Goal: Check status: Check status

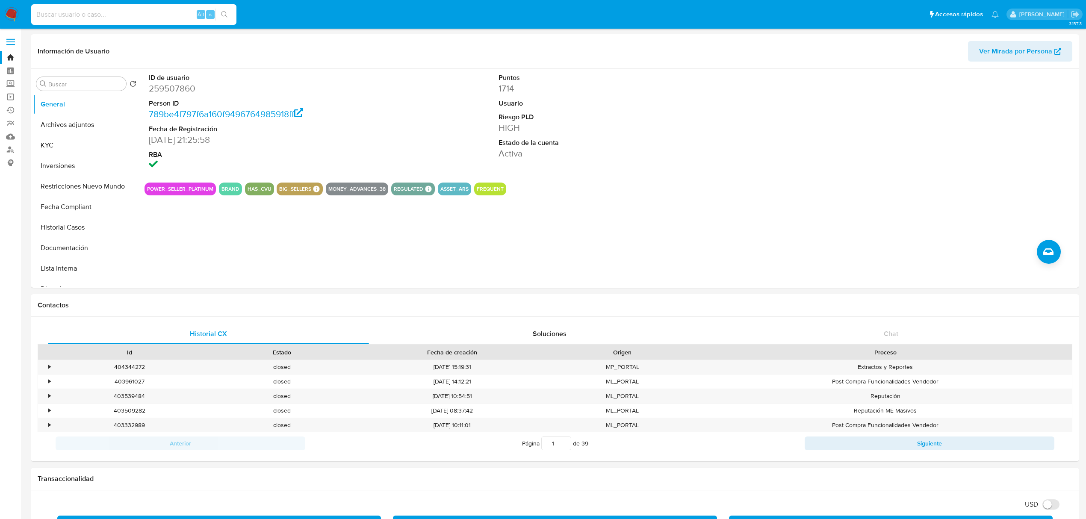
select select "10"
type input "52054374"
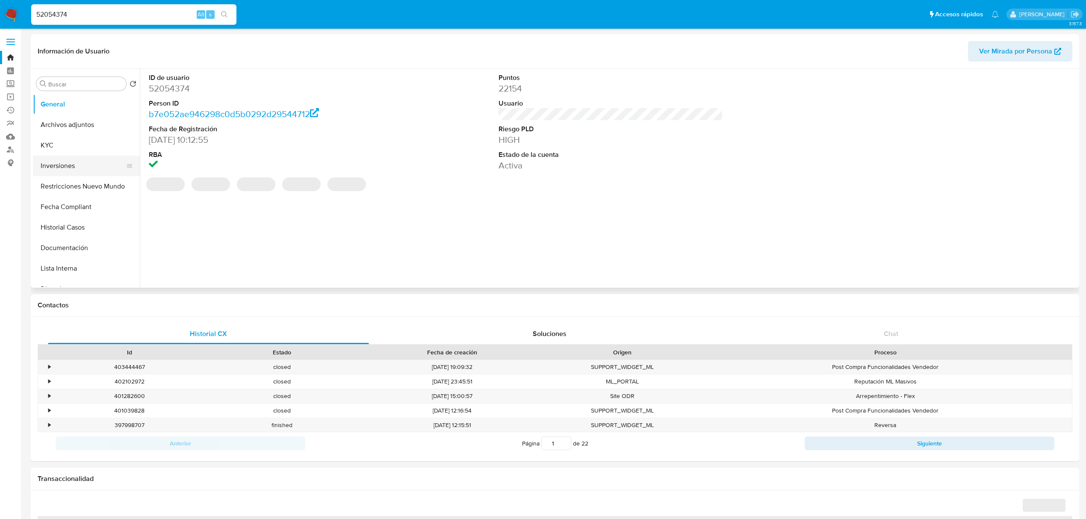
select select "10"
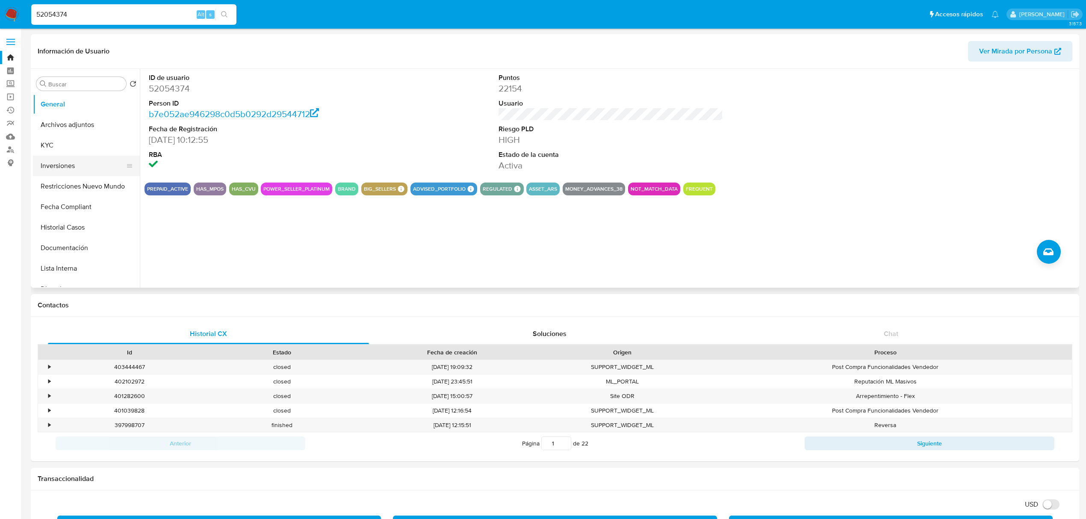
click at [82, 165] on button "Inversiones" at bounding box center [83, 166] width 100 height 21
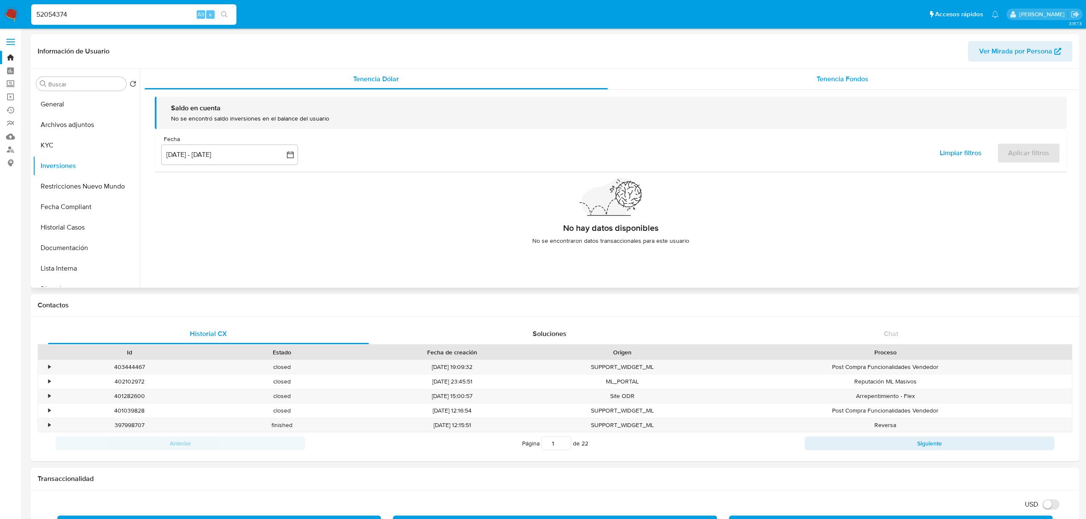
click at [888, 76] on div "Tenencia Fondos" at bounding box center [843, 79] width 470 height 21
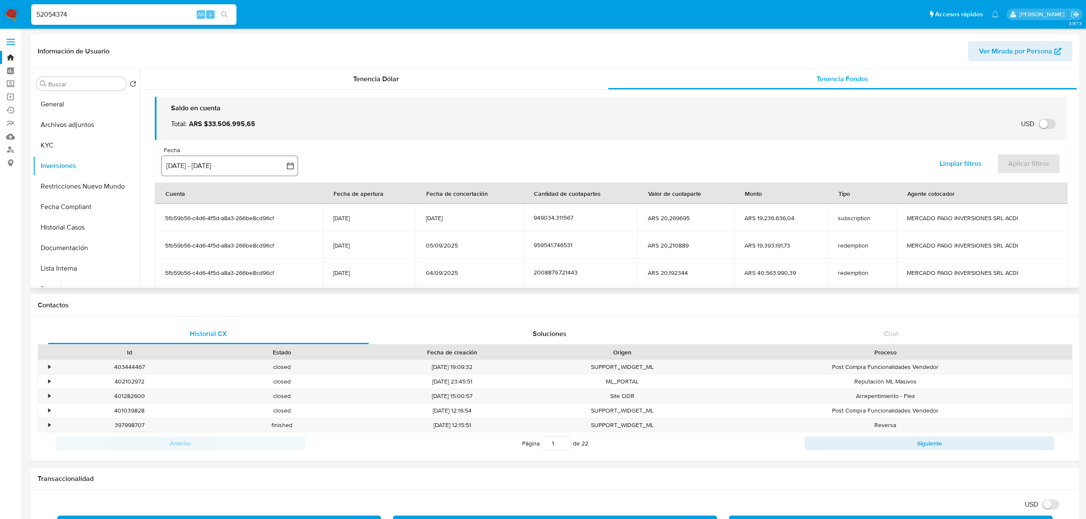
click at [209, 162] on button "[DATE] - [DATE]" at bounding box center [229, 166] width 137 height 21
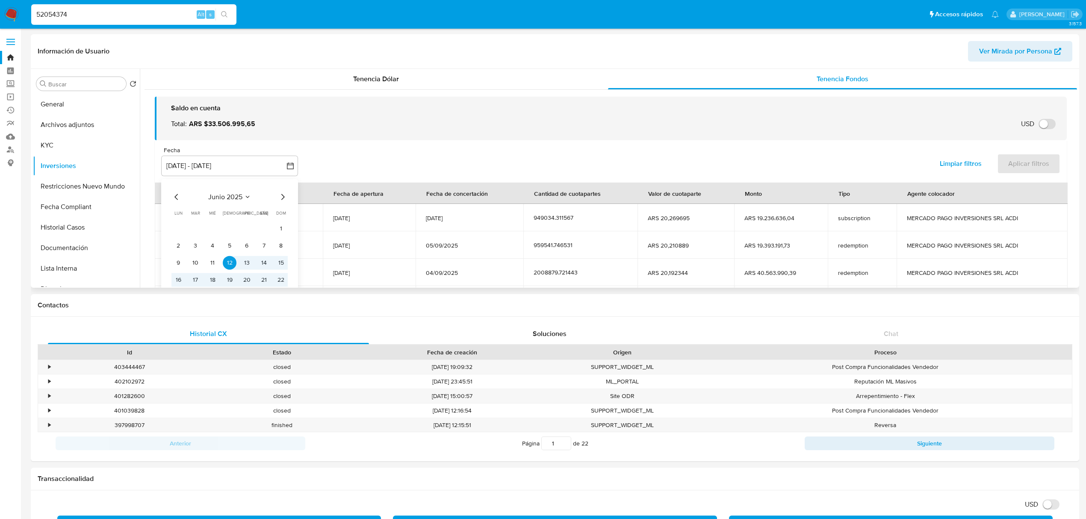
click at [282, 194] on icon "Mes siguiente" at bounding box center [283, 197] width 10 height 10
click at [192, 228] on button "1" at bounding box center [196, 229] width 14 height 14
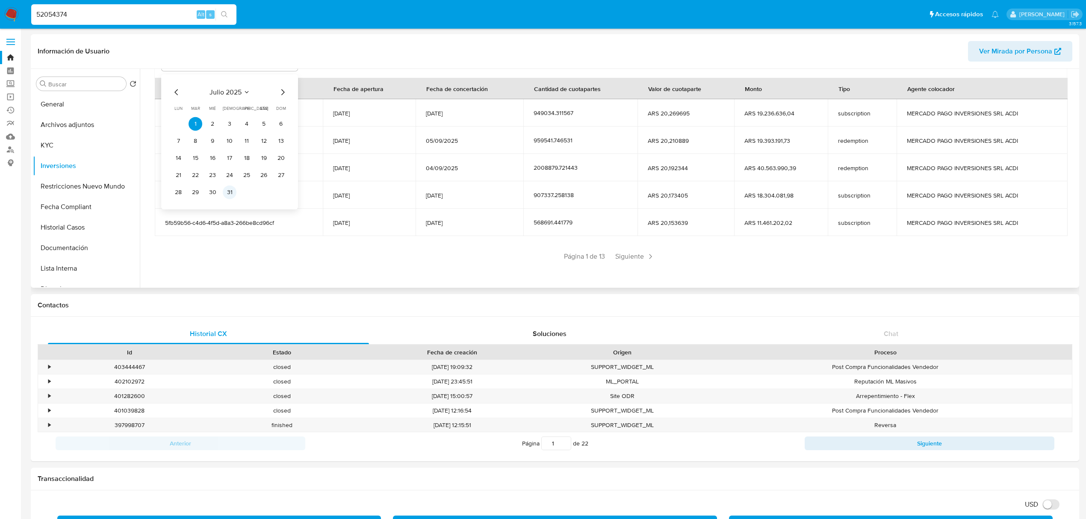
click at [231, 194] on button "31" at bounding box center [230, 192] width 14 height 14
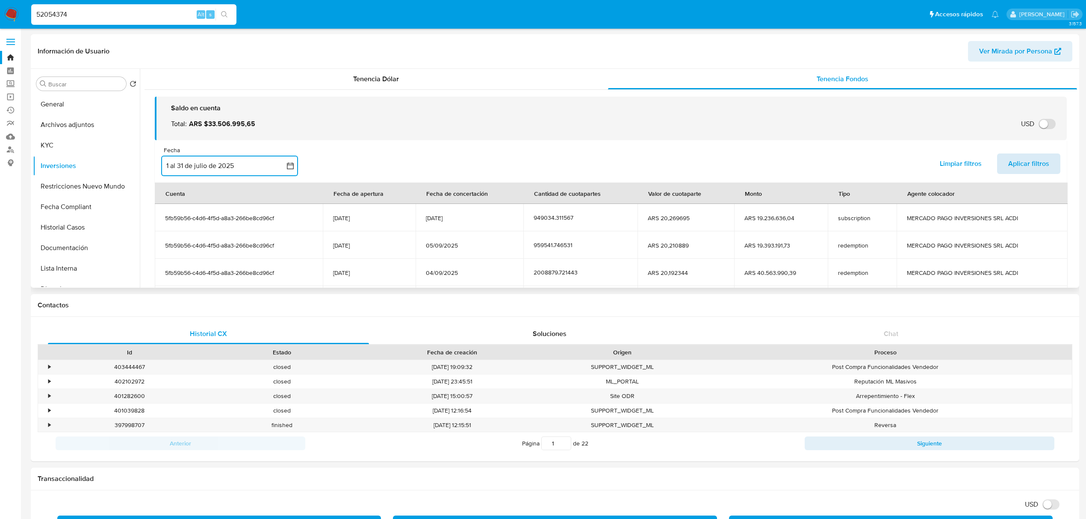
click at [1018, 168] on span "Aplicar filtros" at bounding box center [1028, 163] width 41 height 19
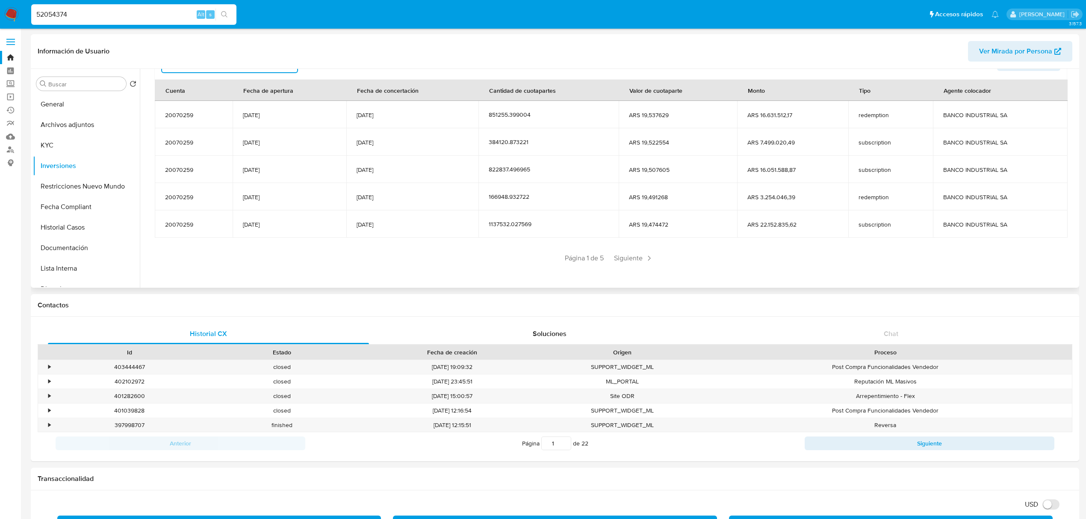
scroll to position [105, 0]
click at [635, 257] on span "Siguiente" at bounding box center [634, 257] width 46 height 14
click at [636, 257] on span "Siguiente" at bounding box center [659, 257] width 46 height 14
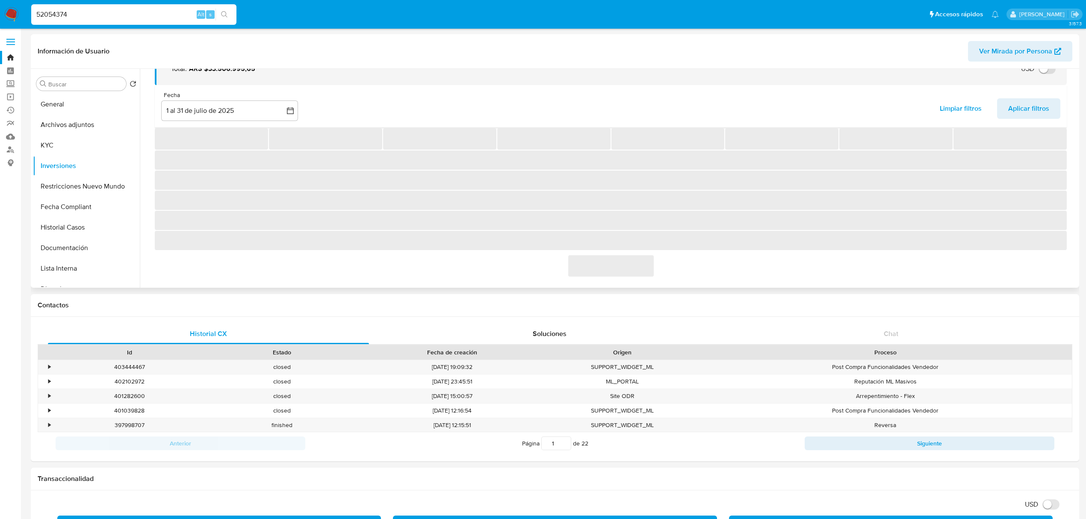
scroll to position [50, 0]
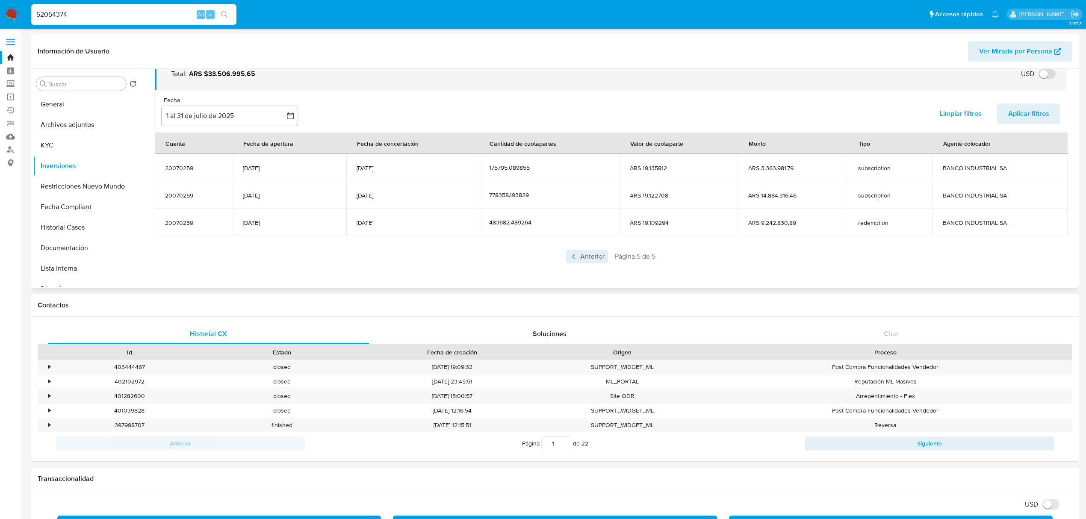
click at [583, 253] on span "Anterior" at bounding box center [587, 257] width 42 height 14
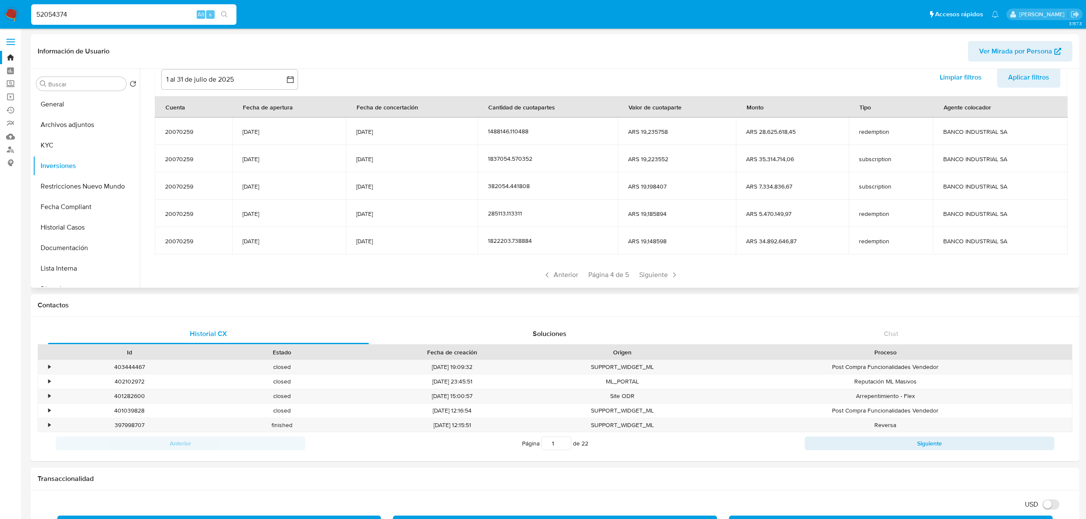
scroll to position [105, 0]
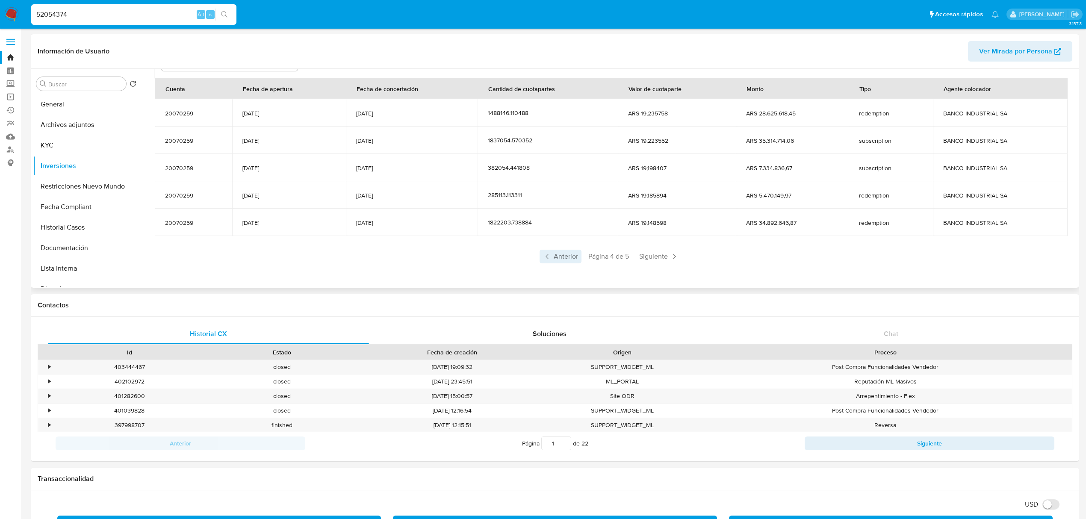
click at [558, 259] on span "Anterior" at bounding box center [561, 257] width 42 height 14
click at [560, 259] on span "Anterior" at bounding box center [561, 257] width 42 height 14
click at [561, 259] on div "Página 1 de 5 Siguiente" at bounding box center [611, 257] width 912 height 14
click at [647, 252] on icon at bounding box center [649, 256] width 9 height 9
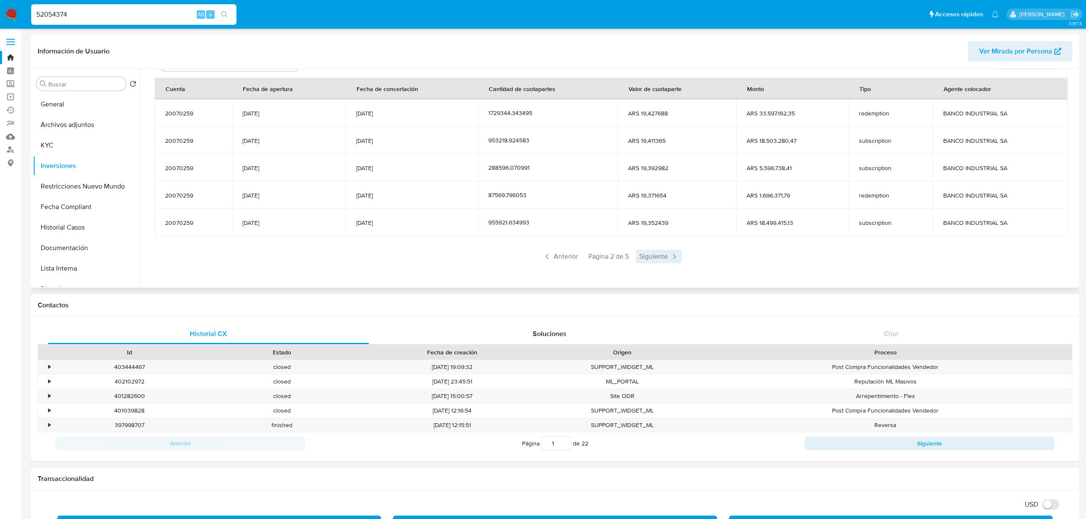
click at [653, 257] on span "Siguiente" at bounding box center [659, 257] width 46 height 14
click at [665, 257] on span "Siguiente" at bounding box center [659, 257] width 46 height 14
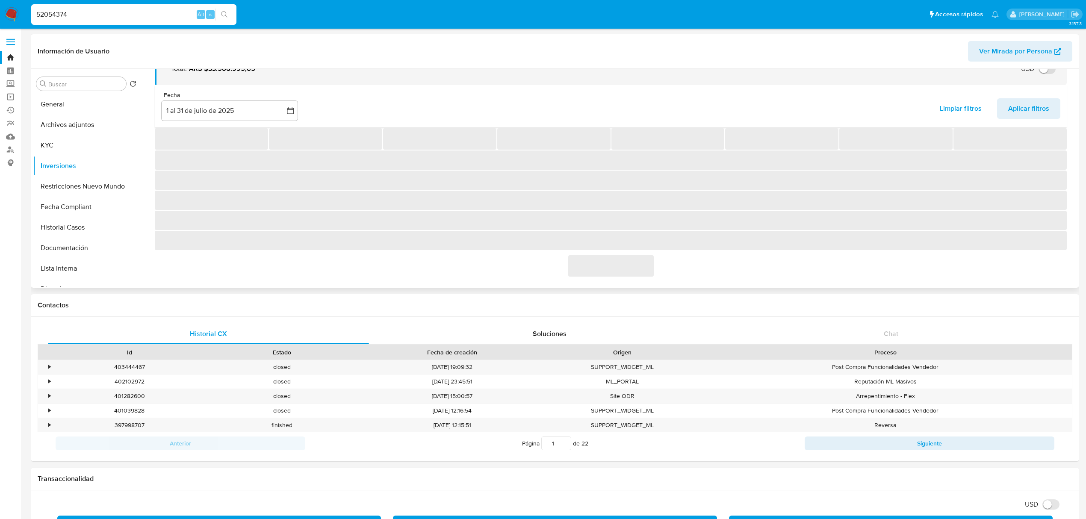
scroll to position [50, 0]
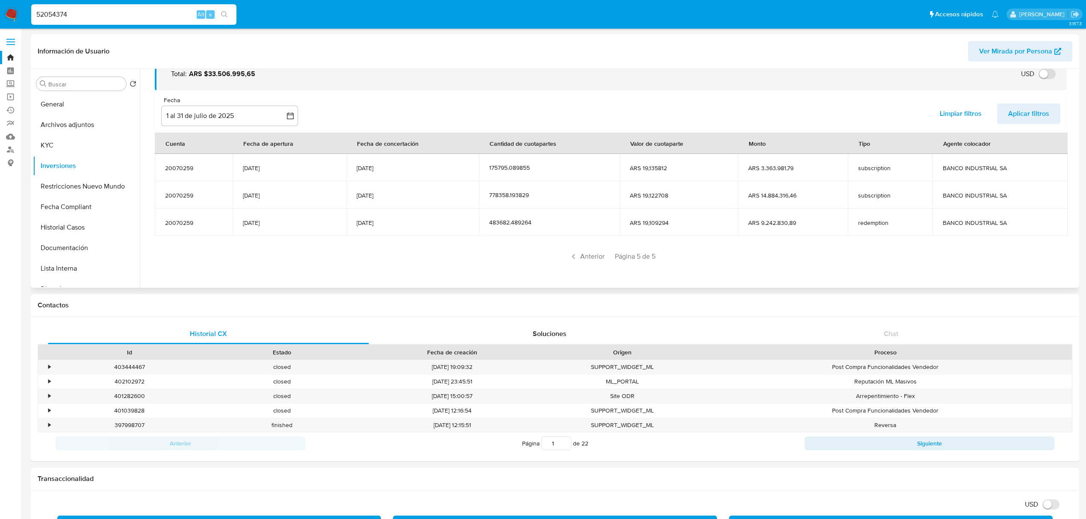
click at [665, 257] on div "Anterior Página 5 de 5" at bounding box center [611, 257] width 912 height 14
click at [597, 256] on span "Anterior" at bounding box center [587, 257] width 42 height 14
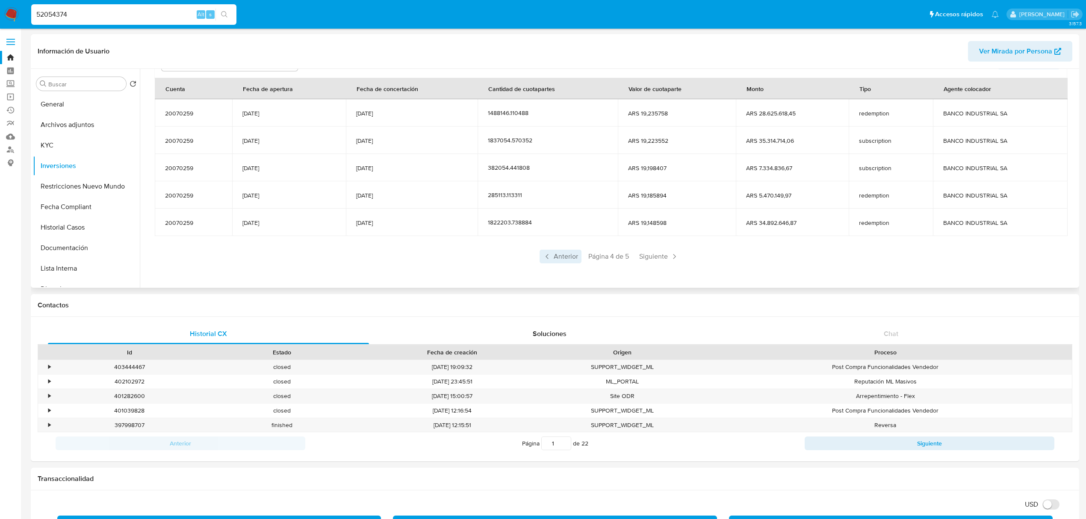
click at [565, 257] on span "Anterior" at bounding box center [561, 257] width 42 height 14
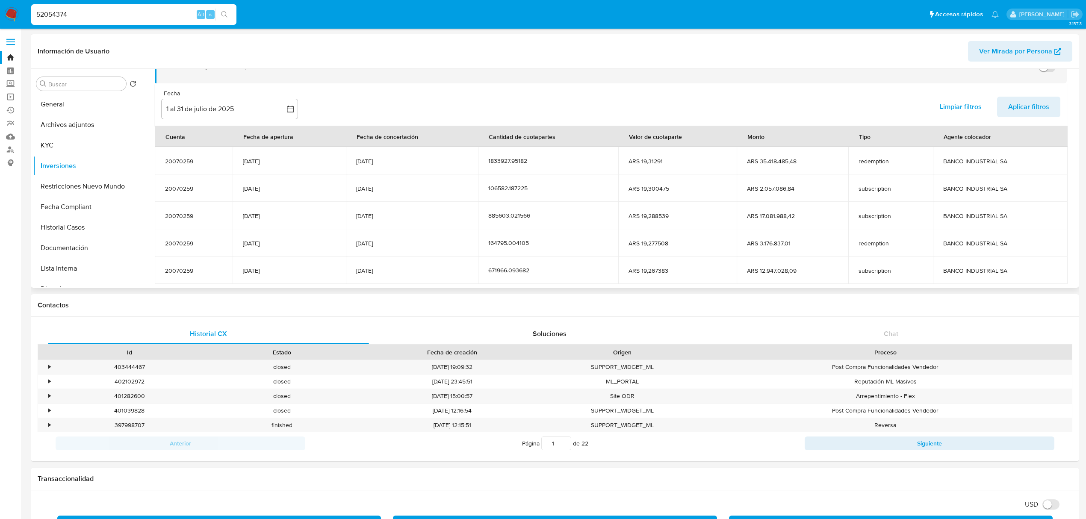
scroll to position [105, 0]
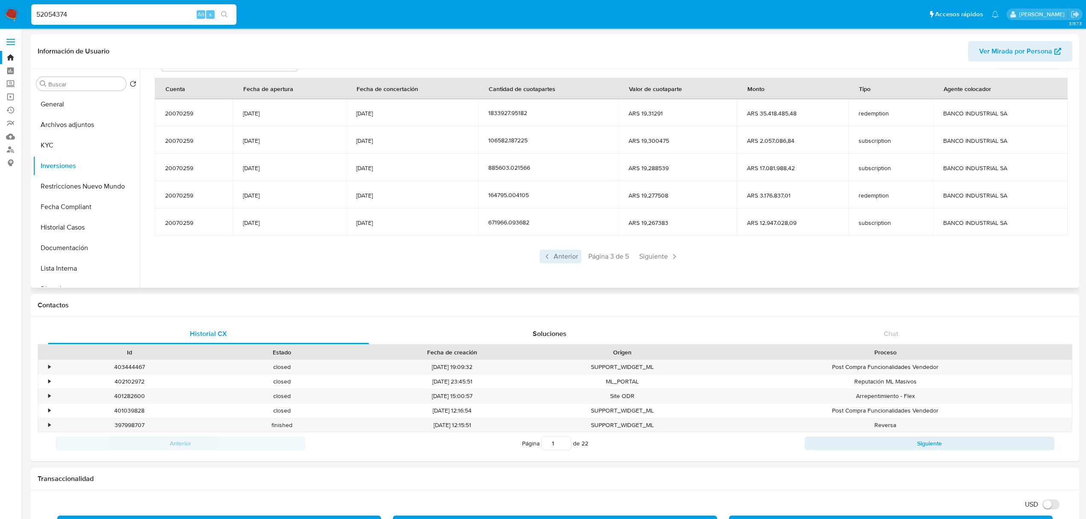
click at [573, 251] on span "Anterior" at bounding box center [561, 257] width 42 height 14
click at [549, 255] on icon at bounding box center [547, 256] width 9 height 9
click at [630, 258] on span "Siguiente" at bounding box center [634, 257] width 46 height 14
click at [630, 258] on div "Anterior Página 2 de 5 Siguiente" at bounding box center [611, 257] width 912 height 14
click at [667, 261] on span "Siguiente" at bounding box center [659, 257] width 46 height 14
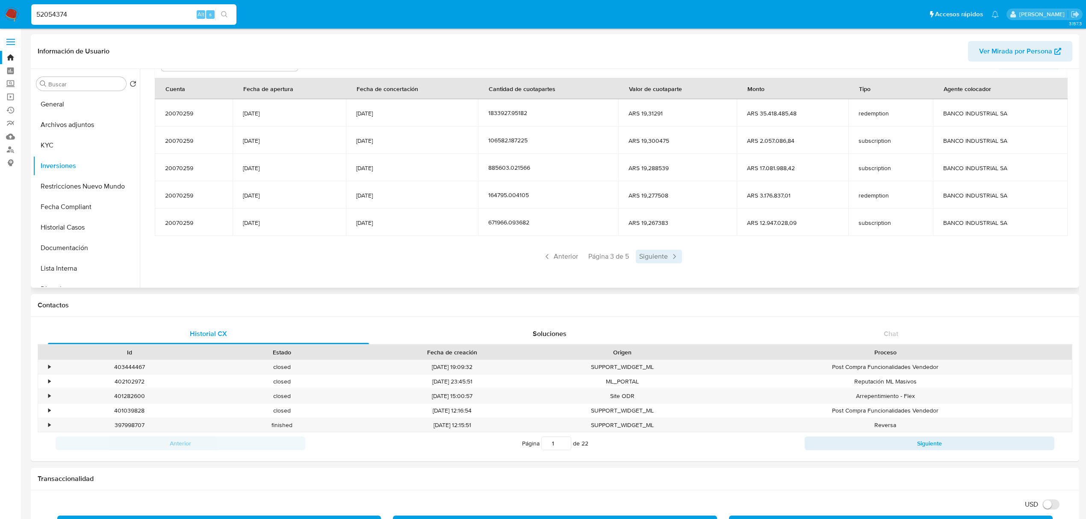
click at [657, 257] on span "Siguiente" at bounding box center [659, 257] width 46 height 14
click at [669, 250] on span "Siguiente" at bounding box center [659, 257] width 46 height 14
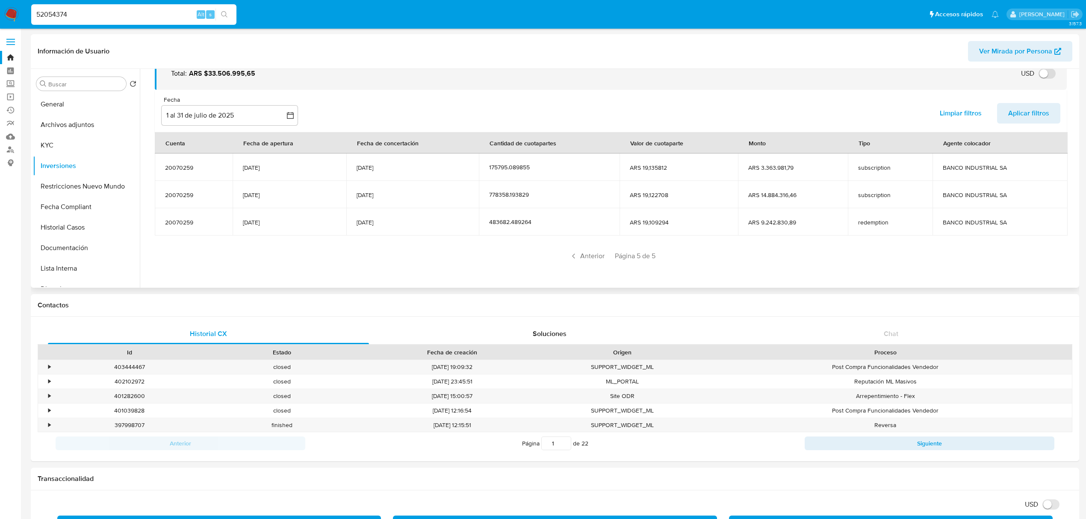
scroll to position [50, 0]
click at [573, 258] on icon at bounding box center [574, 256] width 9 height 9
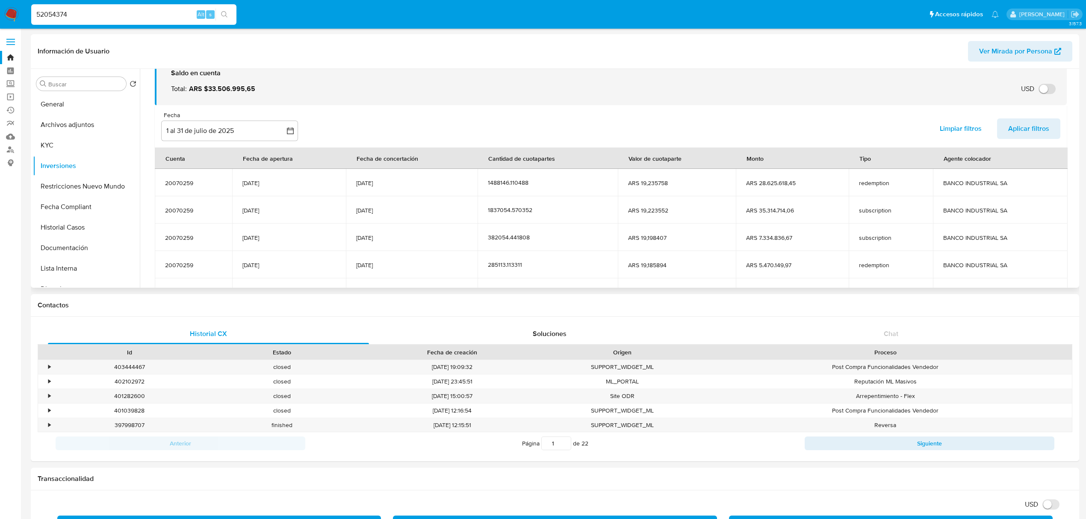
scroll to position [105, 0]
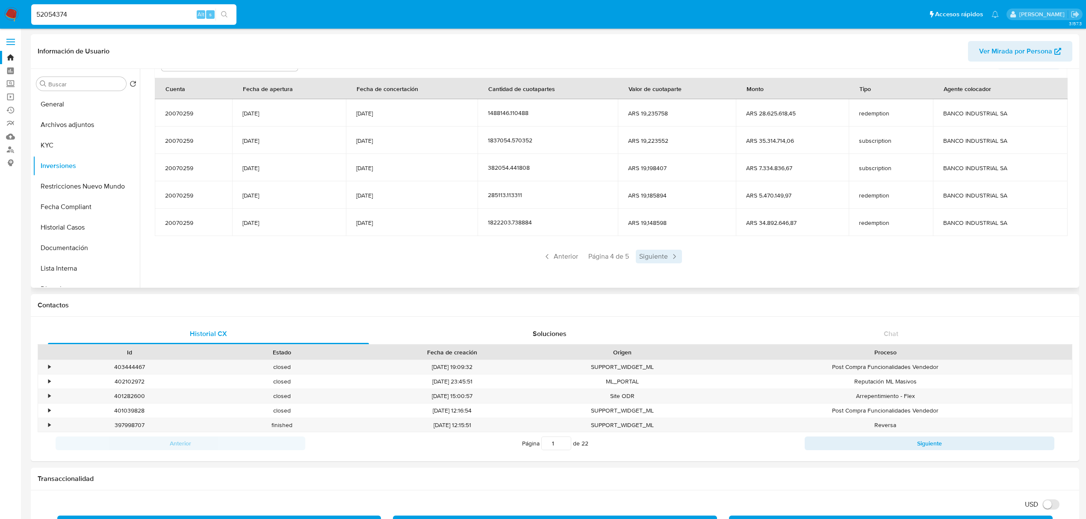
click at [664, 259] on span "Siguiente" at bounding box center [659, 257] width 46 height 14
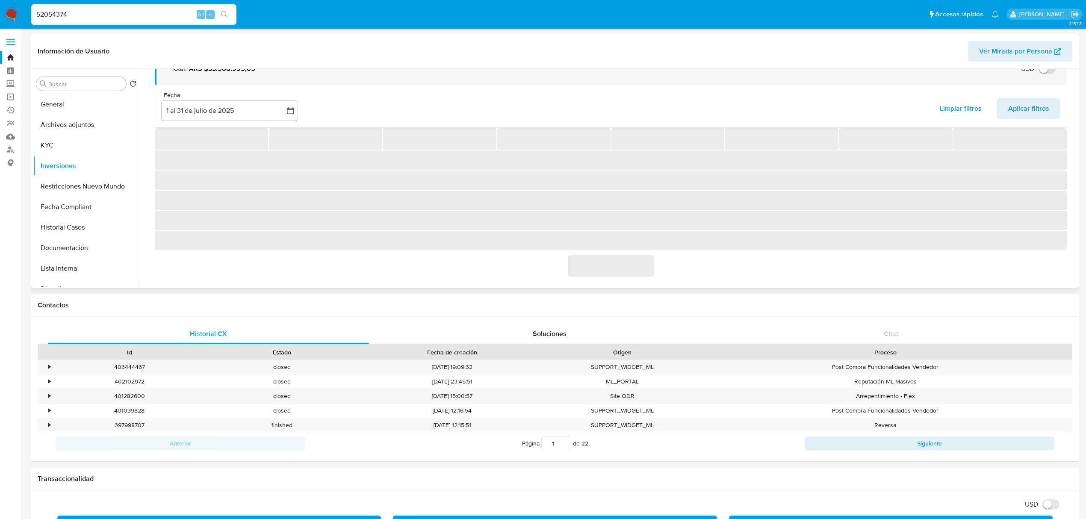
scroll to position [50, 0]
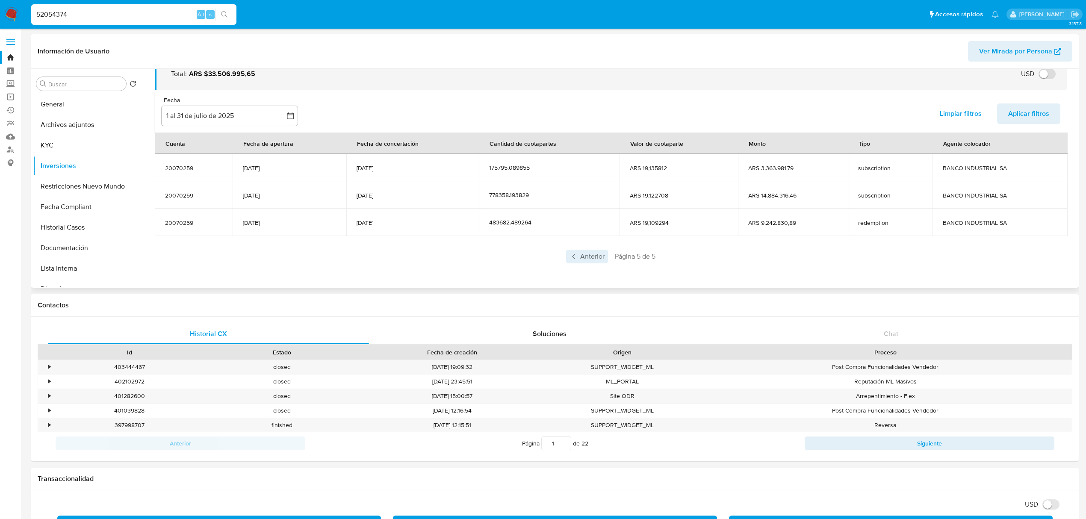
click at [585, 254] on span "Anterior" at bounding box center [587, 257] width 42 height 14
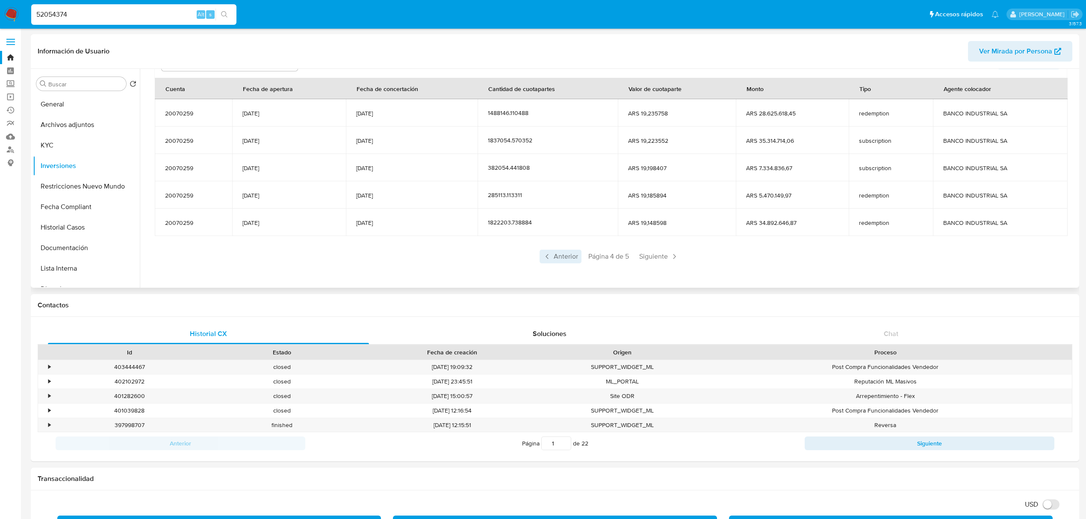
click at [556, 257] on span "Anterior" at bounding box center [561, 257] width 42 height 14
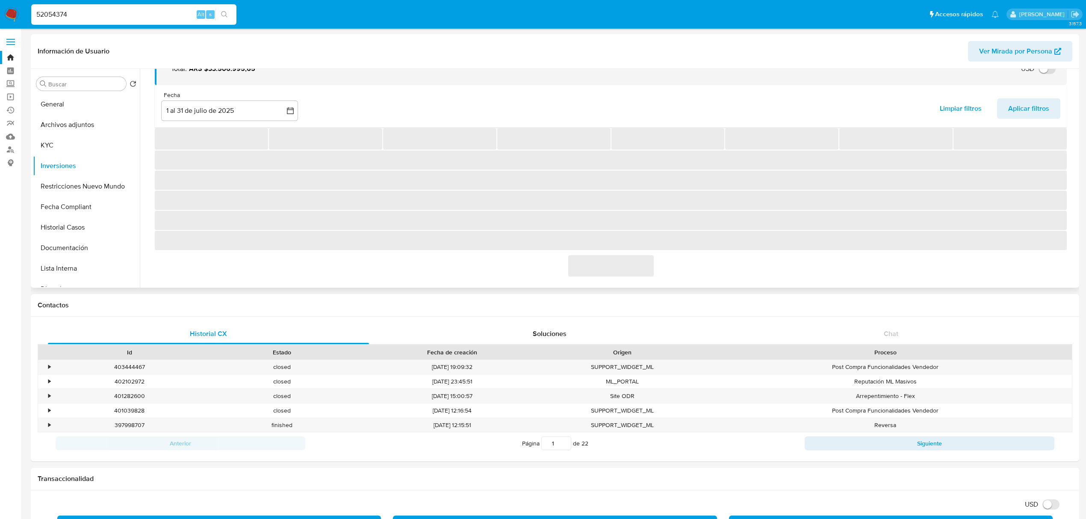
scroll to position [105, 0]
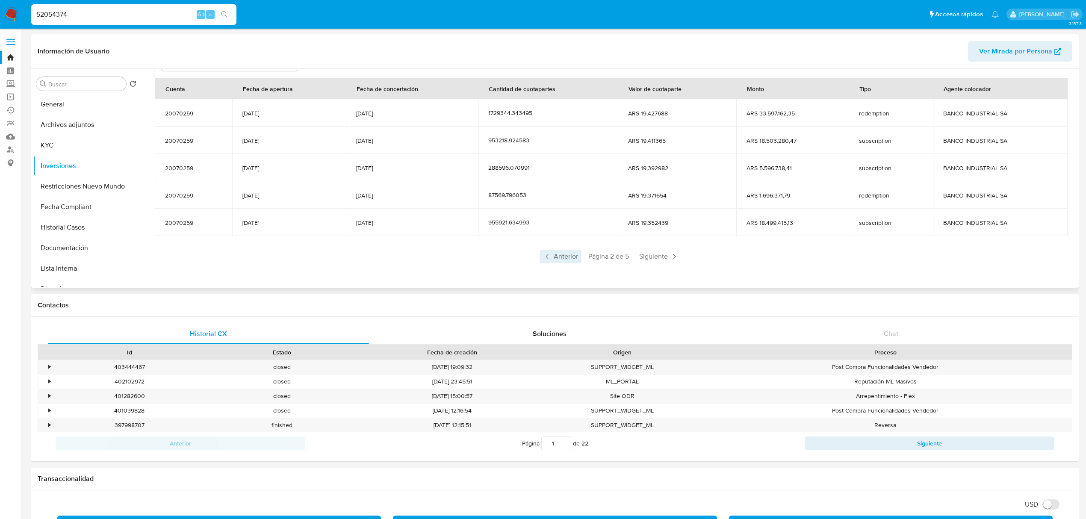
click at [550, 251] on span "Anterior" at bounding box center [561, 257] width 42 height 14
click at [632, 255] on span "Siguiente" at bounding box center [634, 257] width 46 height 14
click at [650, 264] on div "Saldo en cuenta Total : ARS $33.506.995,65 USD Cambiar entre moneda local y USD…" at bounding box center [611, 134] width 933 height 299
click at [657, 260] on span "Siguiente" at bounding box center [659, 257] width 46 height 14
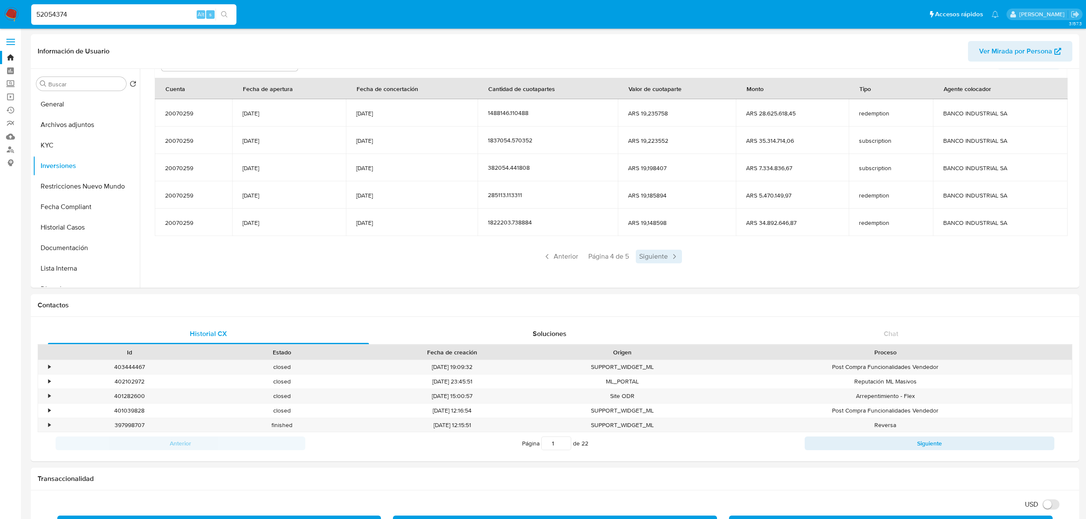
click at [657, 262] on span "Siguiente" at bounding box center [659, 257] width 46 height 14
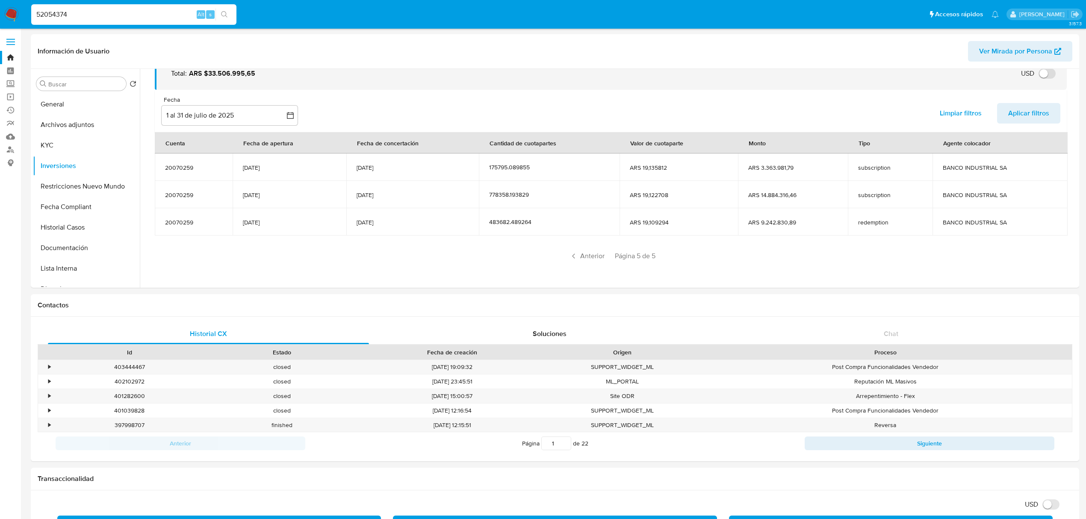
scroll to position [50, 0]
click at [575, 259] on icon at bounding box center [574, 256] width 9 height 9
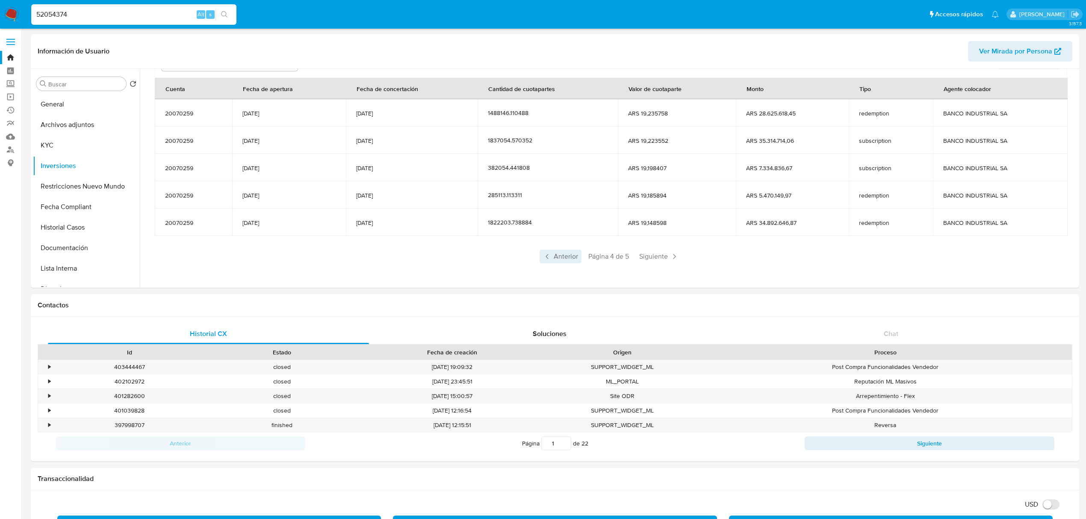
click at [563, 260] on span "Anterior" at bounding box center [561, 257] width 42 height 14
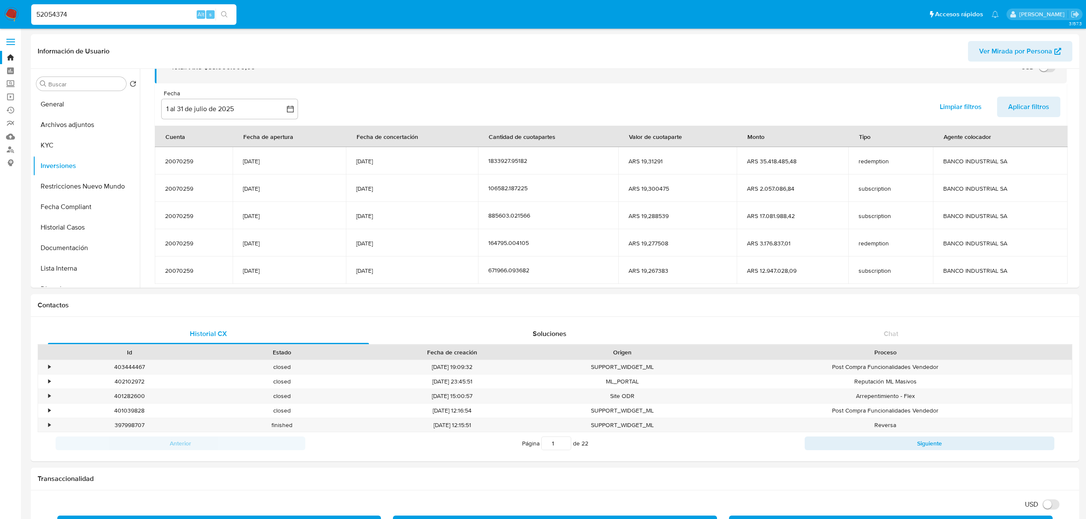
scroll to position [105, 0]
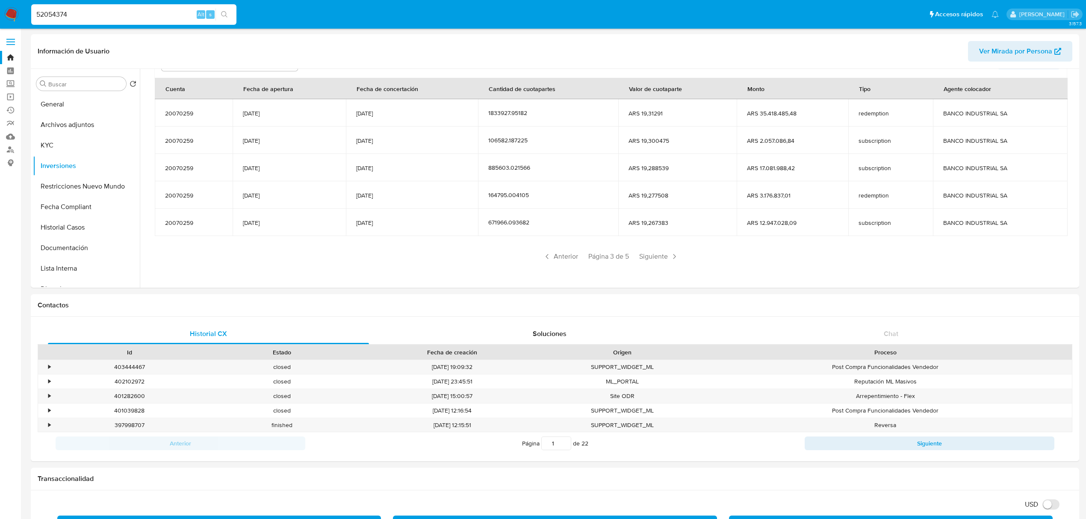
click at [751, 267] on div "Saldo en cuenta Total : ARS $33.506.995,65 USD Cambiar entre moneda local y USD…" at bounding box center [611, 134] width 933 height 299
click at [751, 268] on div "Saldo en cuenta Total : ARS $33.506.995,65 USD Cambiar entre moneda local y USD…" at bounding box center [611, 134] width 933 height 299
click at [560, 257] on span "Anterior" at bounding box center [561, 257] width 42 height 14
click at [659, 264] on div "Saldo en cuenta Total : ARS $33.506.995,65 USD Cambiar entre moneda local y USD…" at bounding box center [611, 134] width 933 height 299
click at [666, 260] on span "Siguiente" at bounding box center [659, 257] width 46 height 14
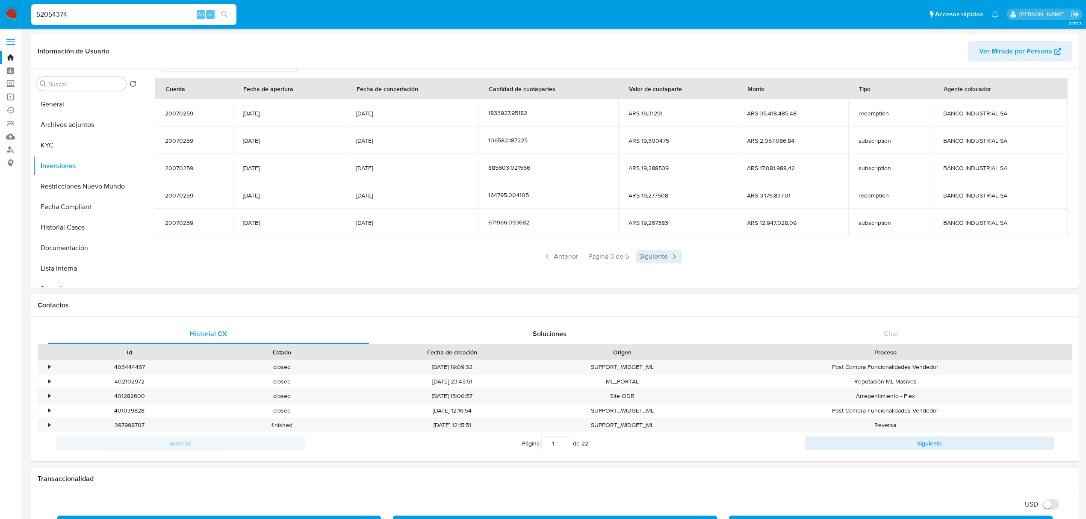
click at [664, 251] on span "Siguiente" at bounding box center [659, 257] width 46 height 14
click at [558, 259] on span "Anterior" at bounding box center [561, 257] width 42 height 14
click at [552, 255] on span "Anterior" at bounding box center [561, 257] width 42 height 14
click at [661, 257] on span "Siguiente" at bounding box center [659, 257] width 46 height 14
click at [652, 255] on span "Siguiente" at bounding box center [659, 257] width 46 height 14
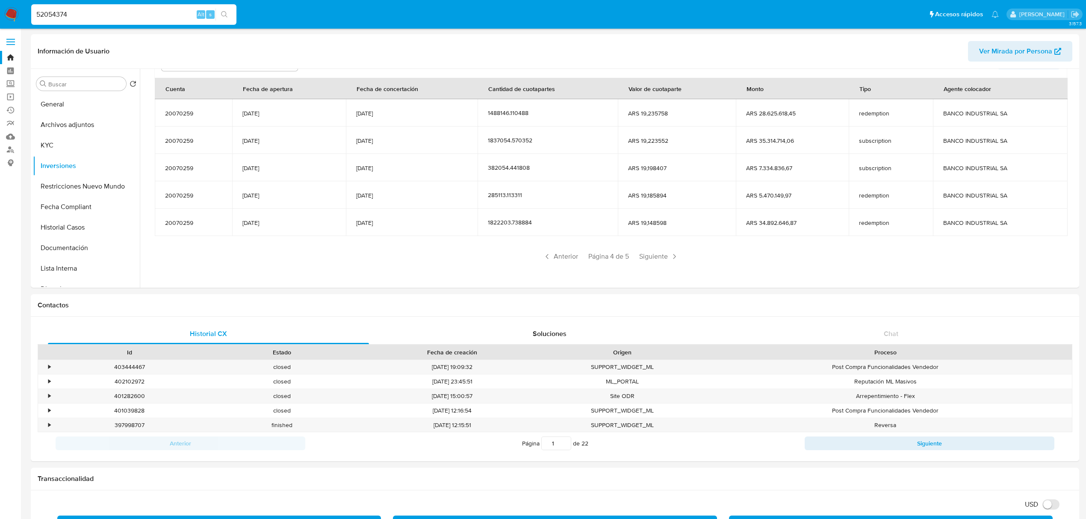
click at [652, 255] on span "Siguiente" at bounding box center [659, 257] width 46 height 14
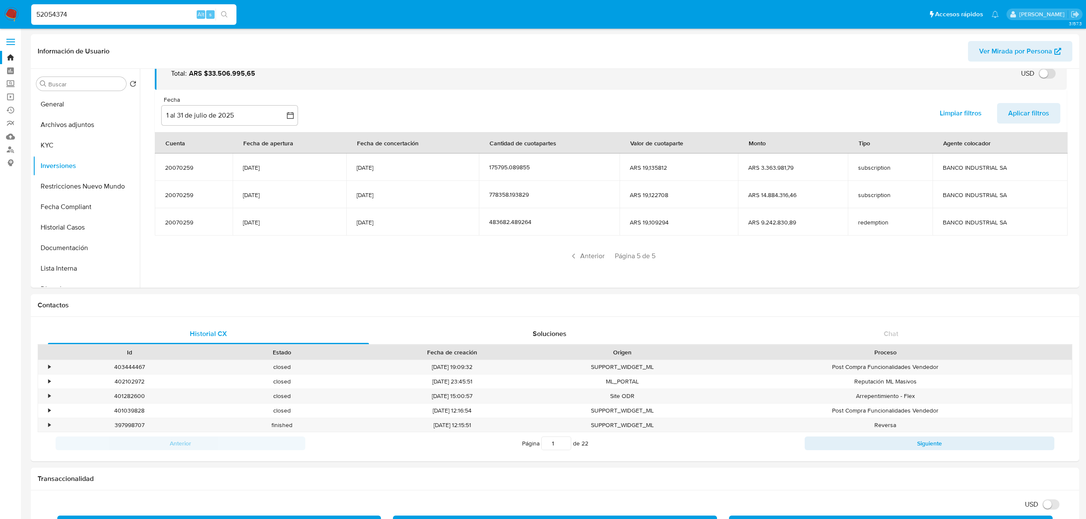
scroll to position [50, 0]
click at [120, 12] on input "52054374" at bounding box center [133, 14] width 205 height 11
paste input "1083518072"
type input "1083518072"
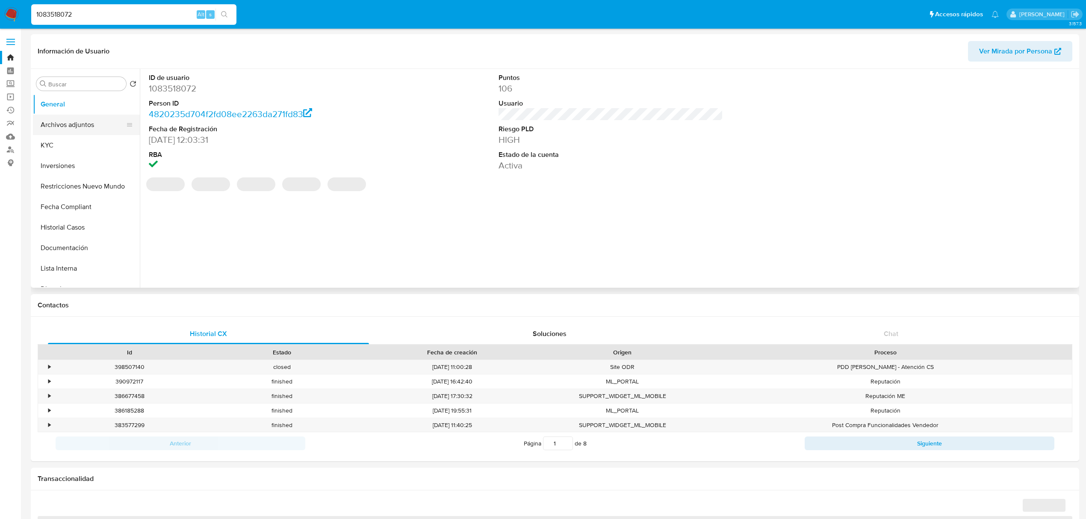
select select "10"
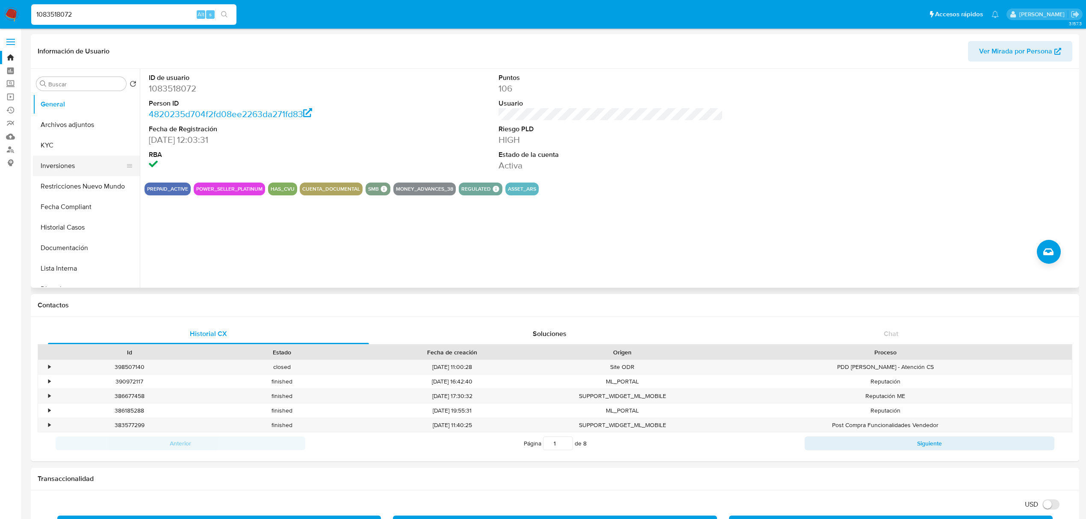
click at [74, 163] on button "Inversiones" at bounding box center [83, 166] width 100 height 21
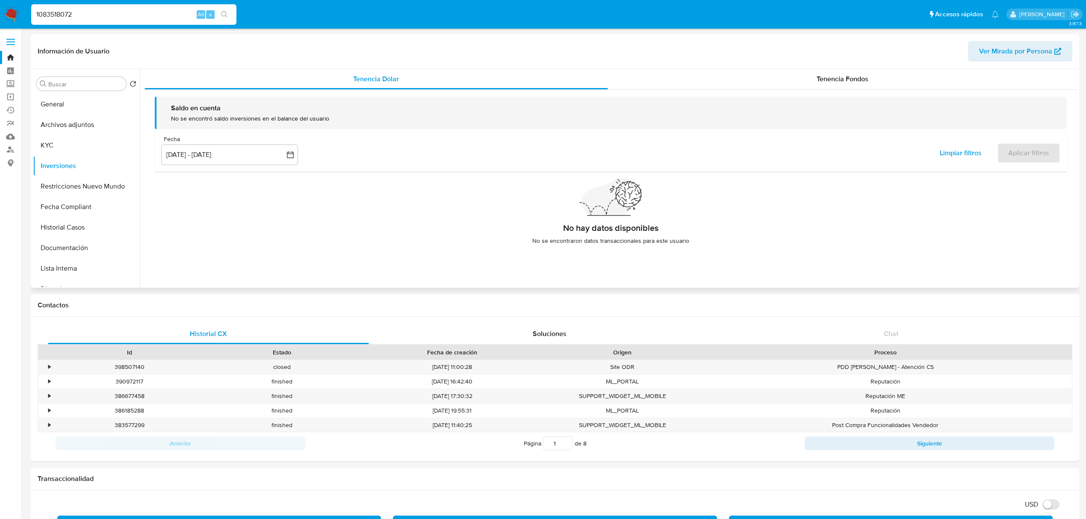
click at [251, 166] on div "Fecha inputDatePicker [DATE] - [DATE] 12-06-2025:9-09-2025 Limpiar filtros Apli…" at bounding box center [611, 150] width 912 height 42
click at [836, 77] on span "Tenencia Fondos" at bounding box center [843, 79] width 52 height 10
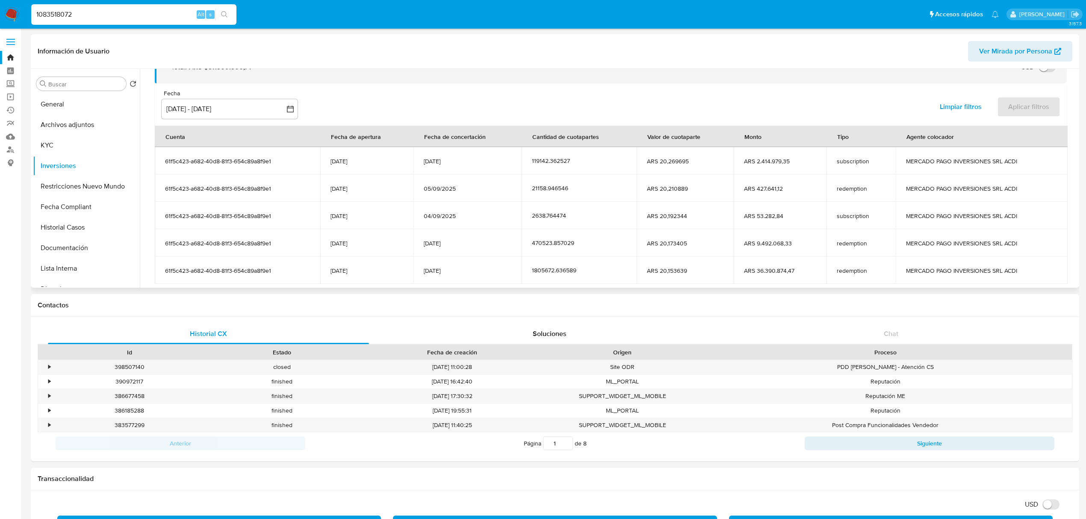
scroll to position [105, 0]
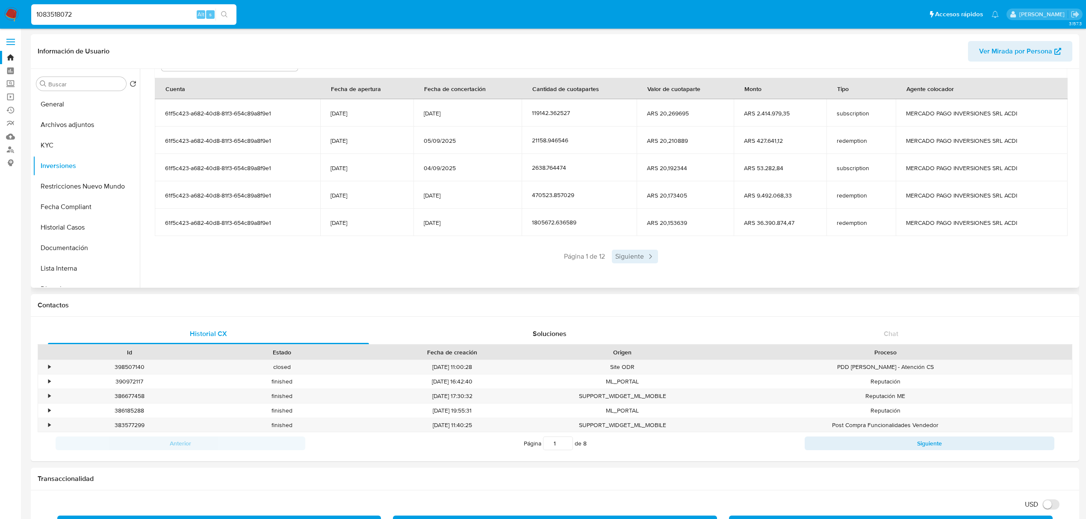
click at [633, 260] on span "Siguiente" at bounding box center [635, 257] width 46 height 14
click at [658, 256] on span "Siguiente" at bounding box center [660, 257] width 46 height 14
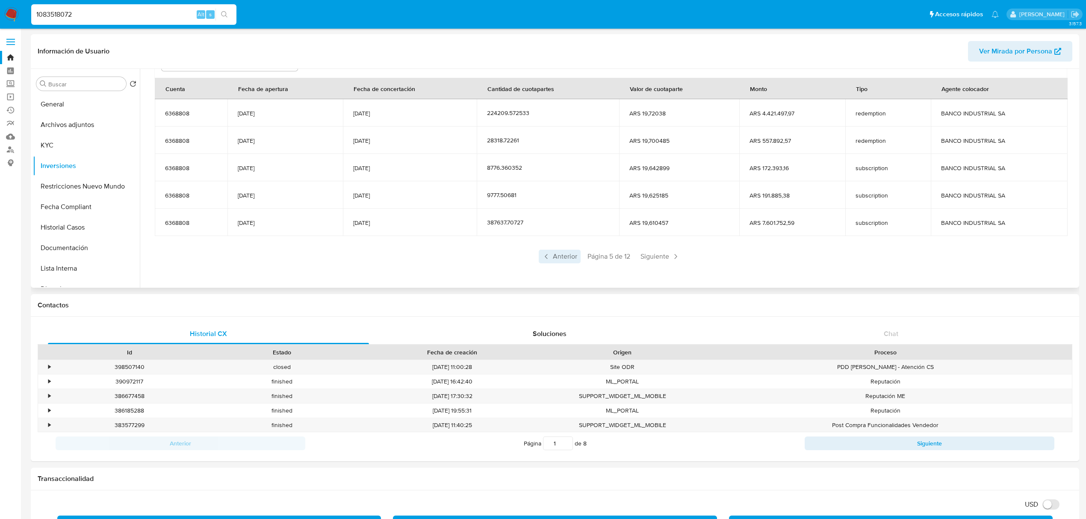
click at [556, 259] on span "Anterior" at bounding box center [560, 257] width 42 height 14
